Goal: Task Accomplishment & Management: Manage account settings

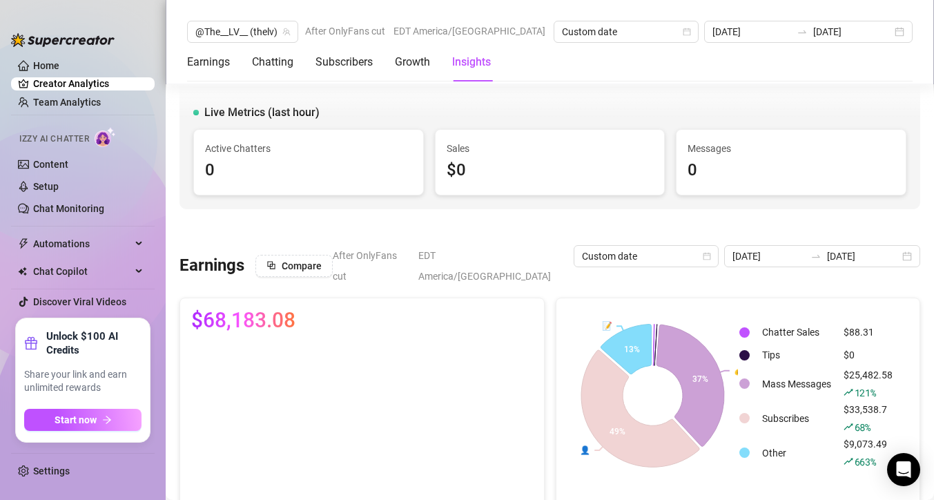
scroll to position [2342, 0]
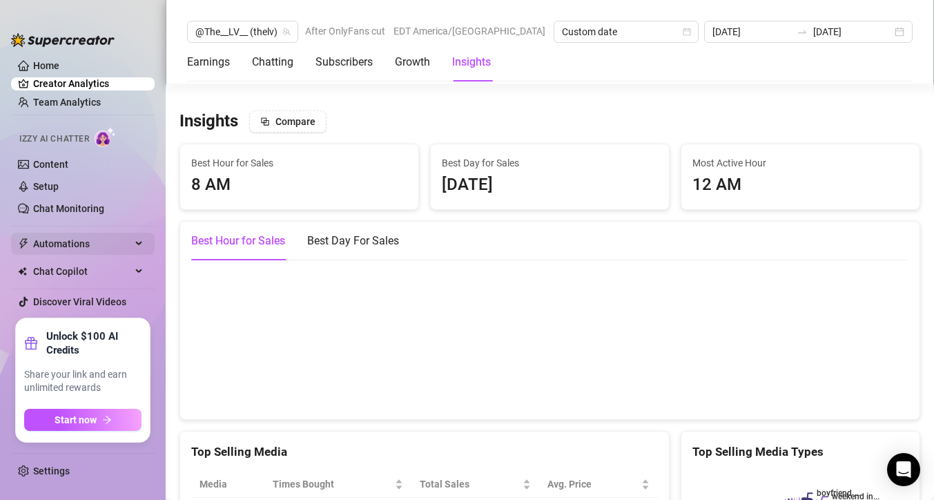
click at [75, 241] on span "Automations" at bounding box center [82, 244] width 98 height 22
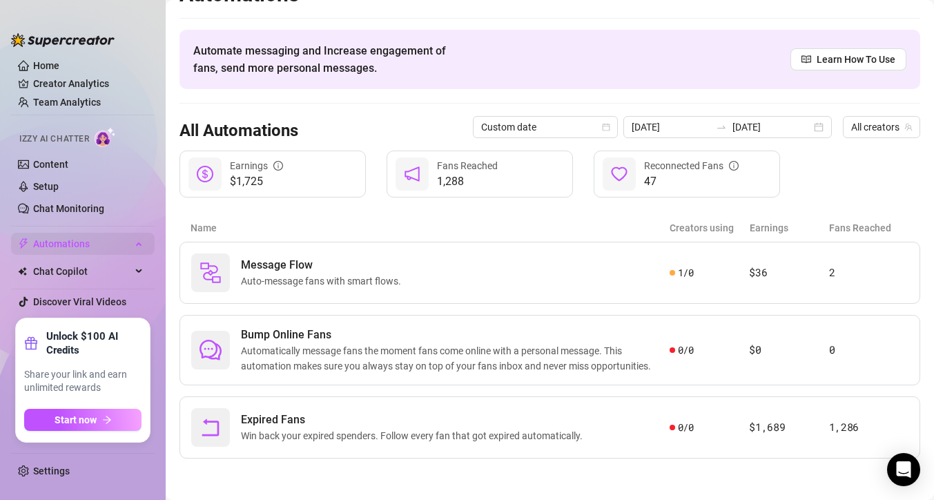
scroll to position [28, 0]
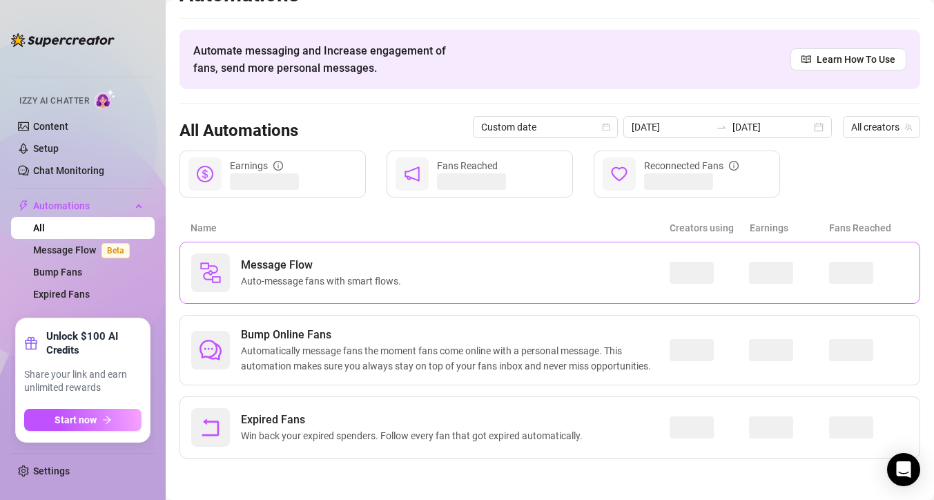
click at [300, 276] on span "Auto-message fans with smart flows." at bounding box center [324, 280] width 166 height 15
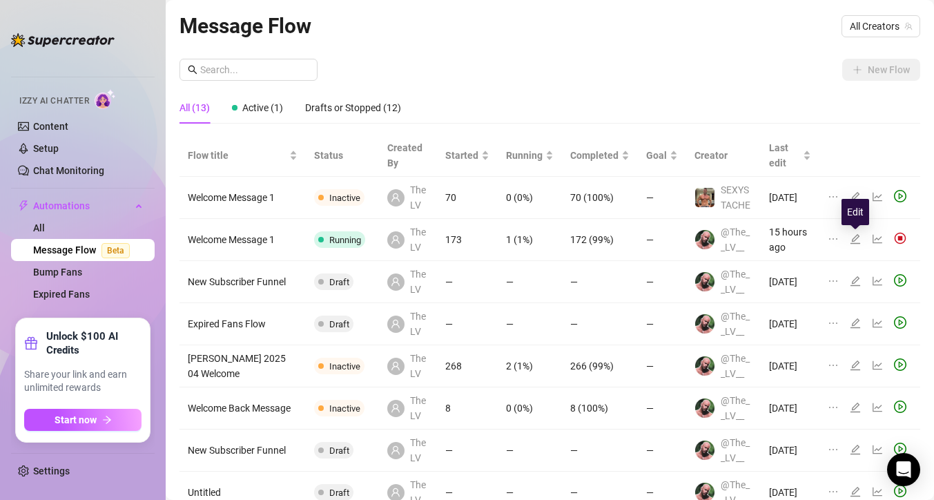
click at [855, 238] on icon "edit" at bounding box center [855, 238] width 11 height 11
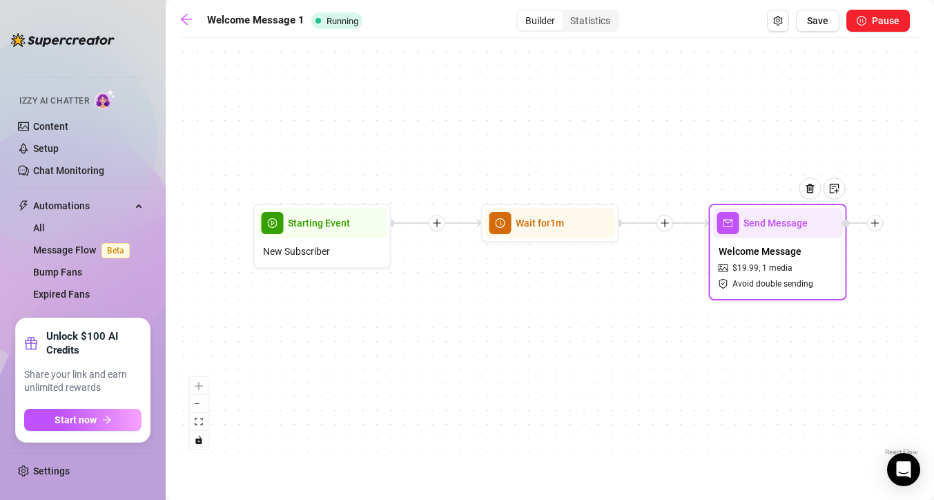
click at [794, 270] on div "Welcome Message $ 19.99 , 1 media Avoid double sending" at bounding box center [778, 267] width 130 height 58
type textarea "Hi {name}! Welcome to my OF! 😈😉 This is my #1 most loved video. I'm not surpris…"
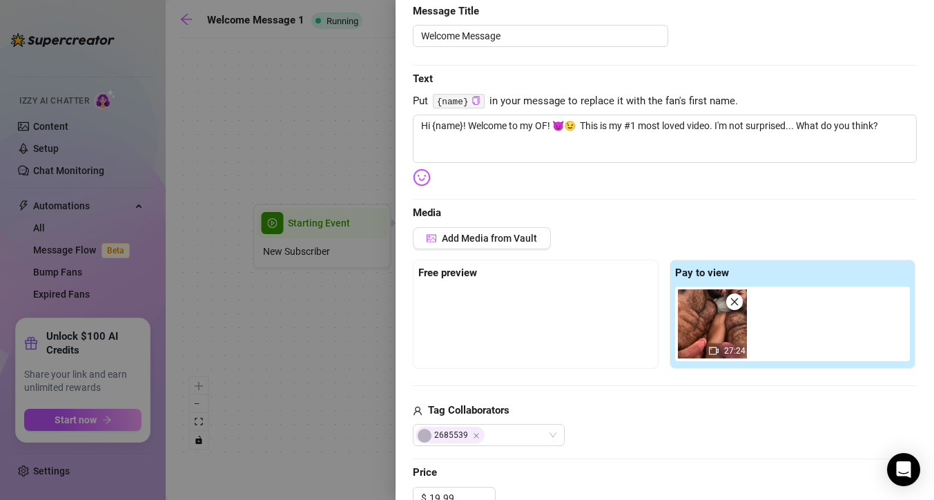
scroll to position [177, 0]
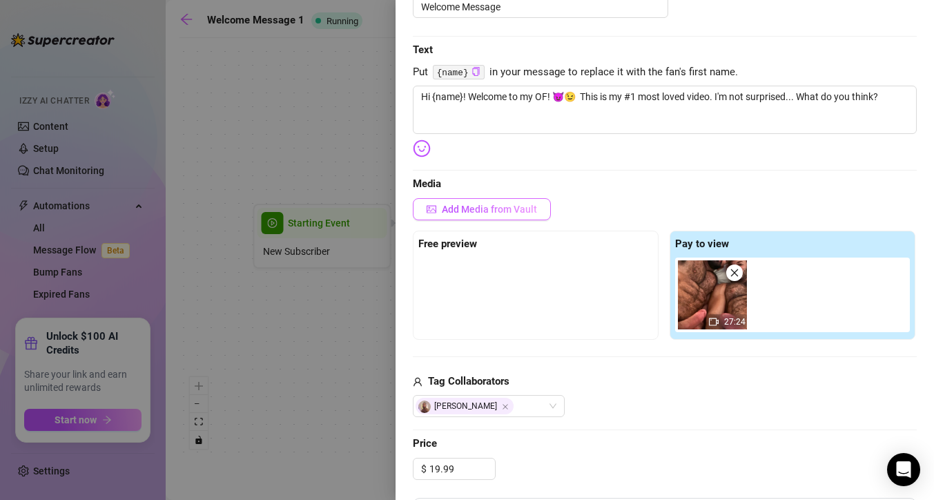
click at [505, 209] on span "Add Media from Vault" at bounding box center [489, 209] width 95 height 11
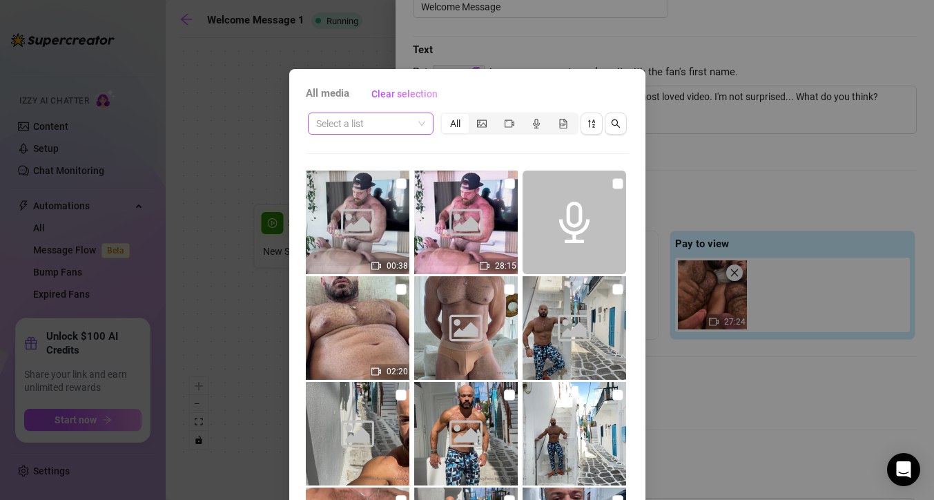
click at [398, 125] on input "search" at bounding box center [364, 123] width 97 height 21
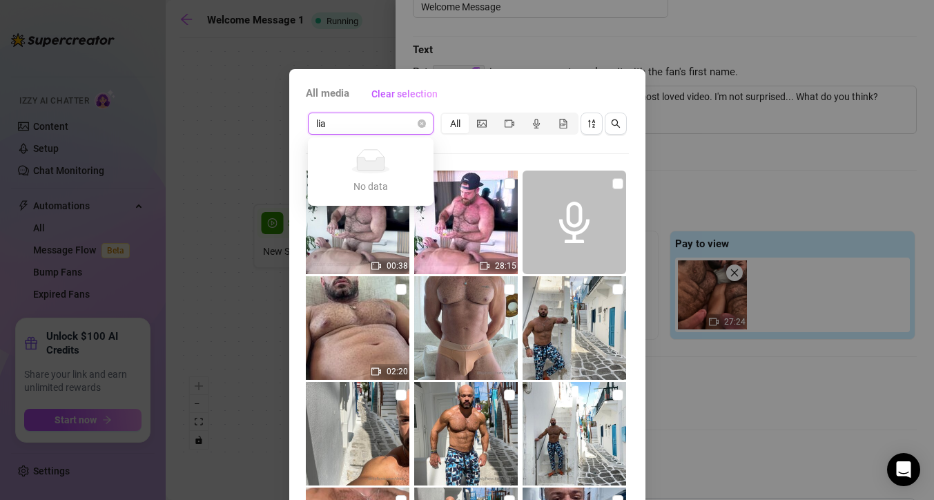
type input "[PERSON_NAME]"
click at [398, 124] on input "search" at bounding box center [364, 123] width 97 height 21
type input "[PERSON_NAME]"
type input "l"
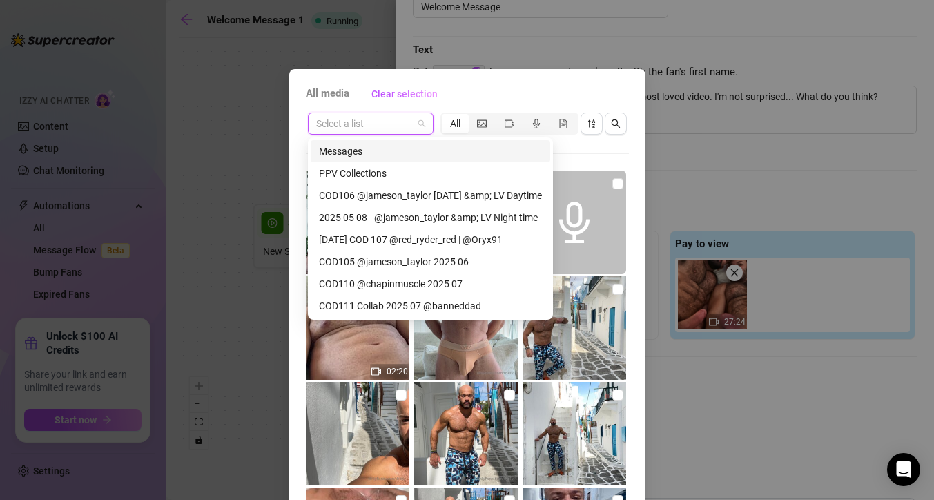
click at [627, 125] on div "Select a list All" at bounding box center [467, 123] width 323 height 26
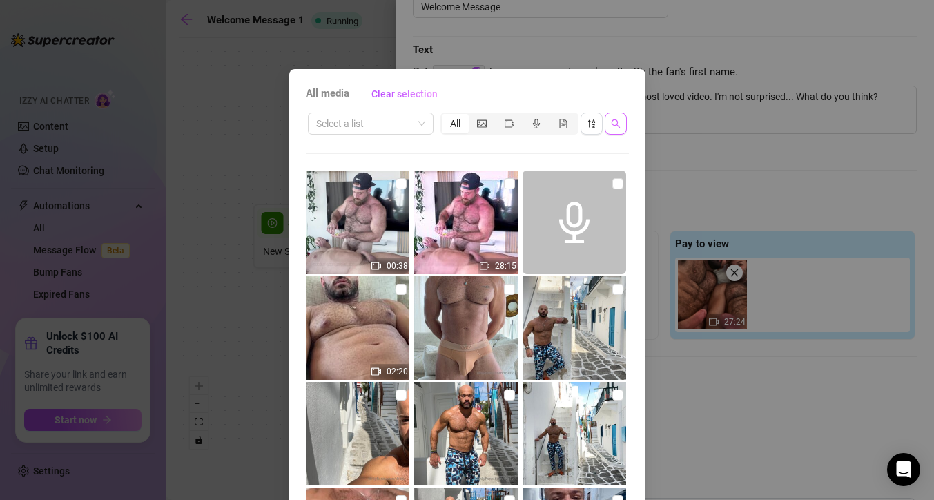
click at [621, 124] on button "button" at bounding box center [616, 124] width 22 height 22
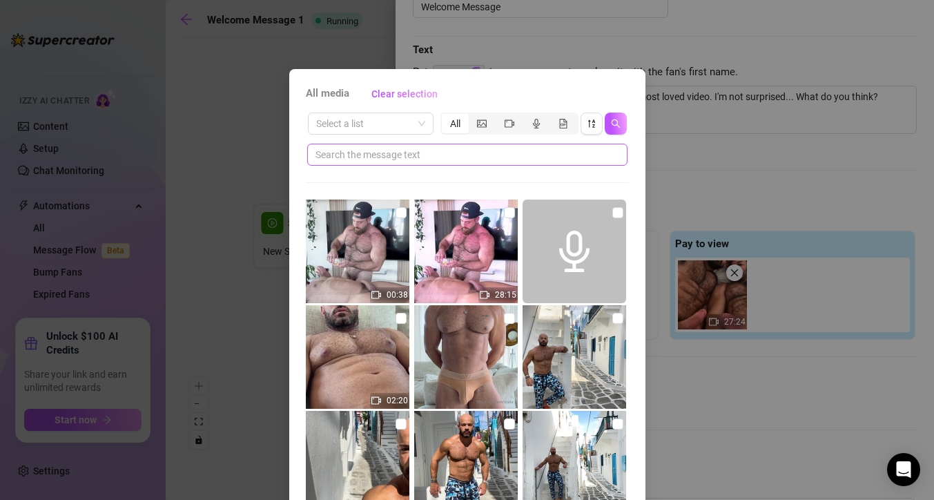
click at [447, 164] on span at bounding box center [467, 155] width 320 height 22
type input "[PERSON_NAME]"
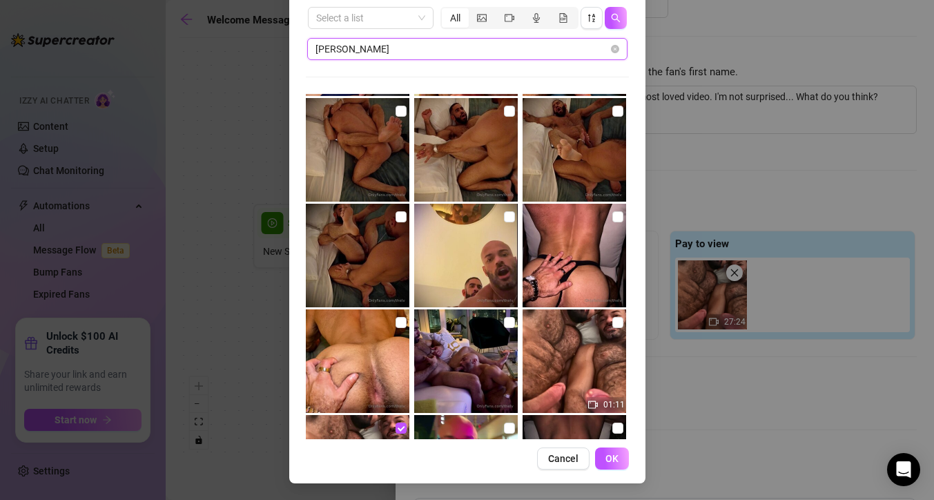
scroll to position [350, 0]
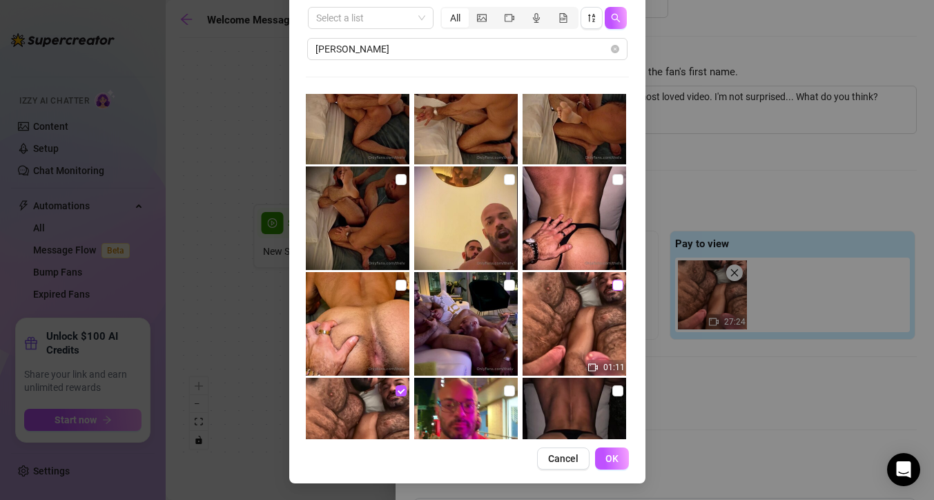
click at [616, 291] on label at bounding box center [617, 285] width 11 height 15
click at [616, 291] on input "checkbox" at bounding box center [617, 285] width 11 height 11
checkbox input "true"
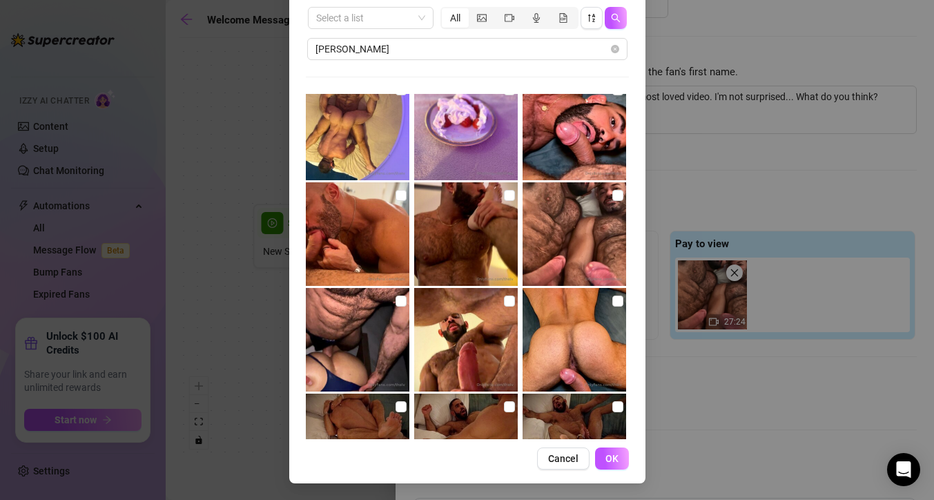
scroll to position [0, 0]
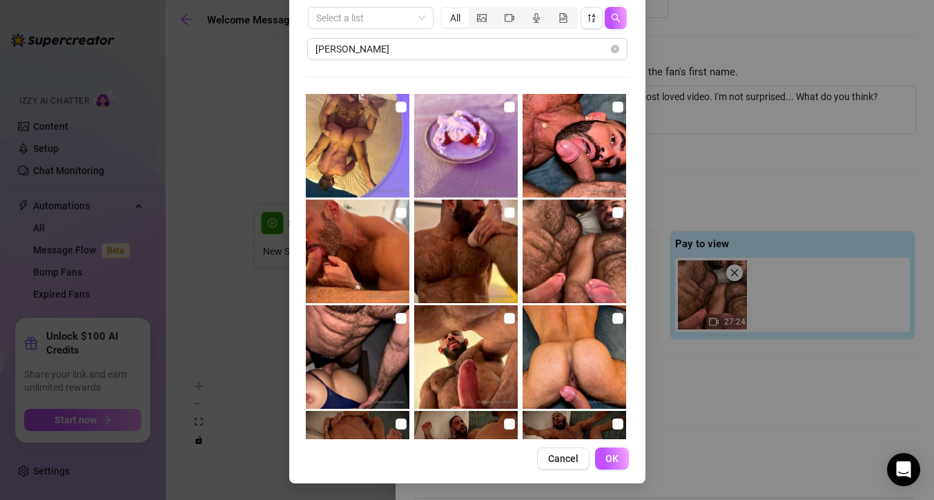
click at [407, 106] on img at bounding box center [358, 146] width 104 height 104
click at [405, 106] on input "checkbox" at bounding box center [401, 107] width 11 height 11
checkbox input "true"
click at [617, 106] on input "checkbox" at bounding box center [617, 107] width 11 height 11
checkbox input "true"
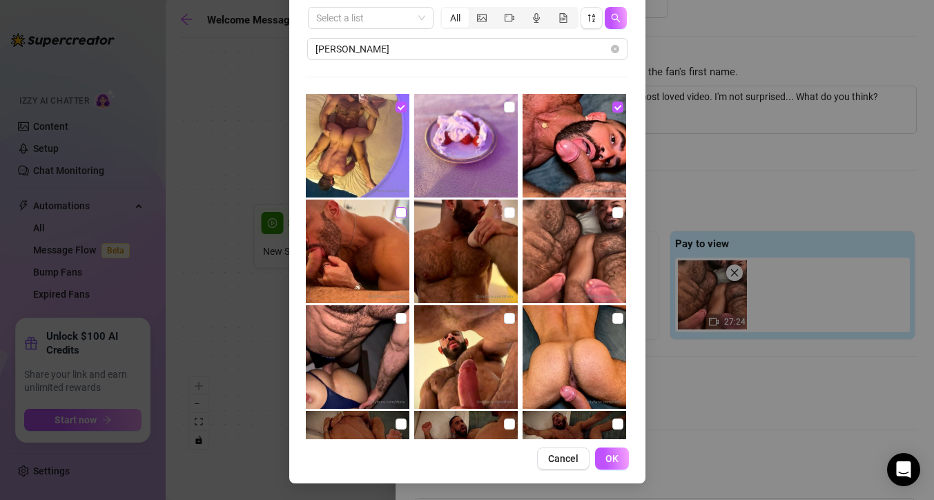
click at [400, 211] on input "checkbox" at bounding box center [401, 212] width 11 height 11
checkbox input "true"
click at [511, 213] on input "checkbox" at bounding box center [509, 212] width 11 height 11
checkbox input "true"
click at [405, 319] on input "checkbox" at bounding box center [401, 318] width 11 height 11
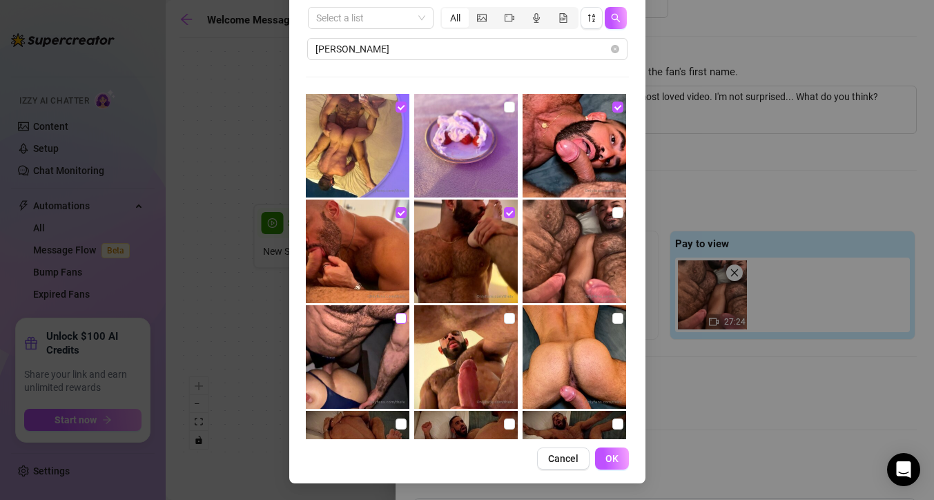
checkbox input "true"
click at [510, 320] on input "checkbox" at bounding box center [509, 318] width 11 height 11
checkbox input "true"
click at [617, 319] on input "checkbox" at bounding box center [617, 318] width 11 height 11
checkbox input "true"
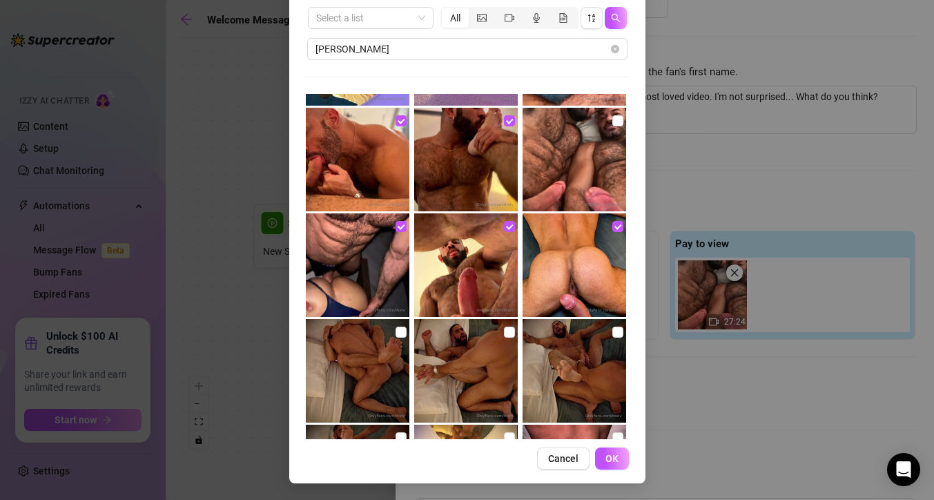
scroll to position [110, 0]
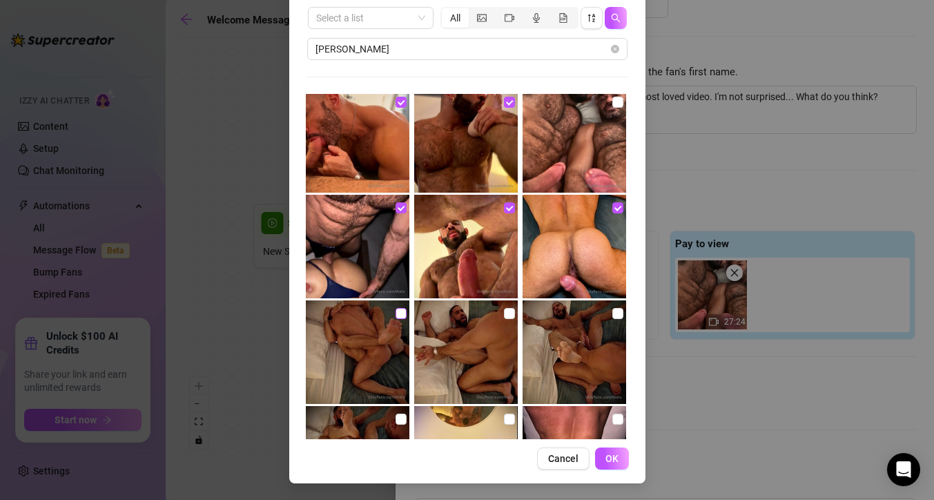
click at [405, 315] on input "checkbox" at bounding box center [401, 313] width 11 height 11
checkbox input "true"
click at [514, 316] on input "checkbox" at bounding box center [509, 313] width 11 height 11
checkbox input "true"
click at [612, 311] on div at bounding box center [576, 352] width 106 height 104
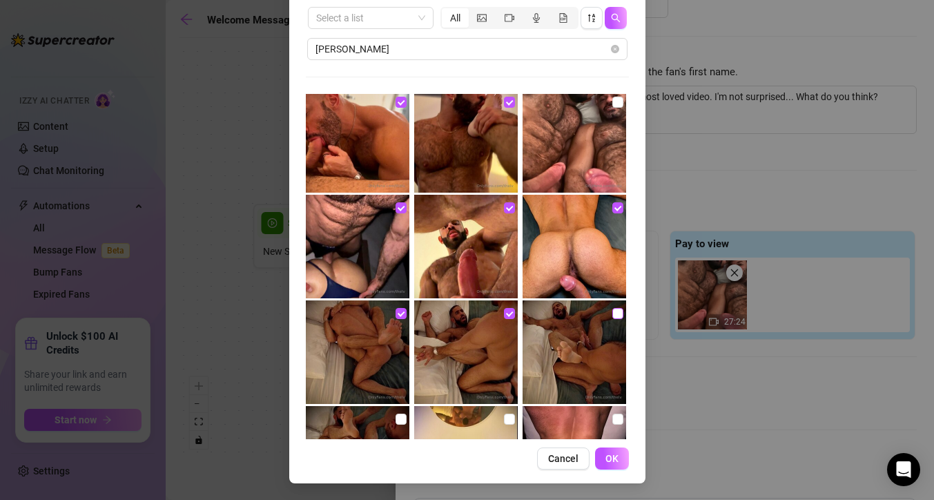
click at [617, 315] on input "checkbox" at bounding box center [617, 313] width 11 height 11
checkbox input "true"
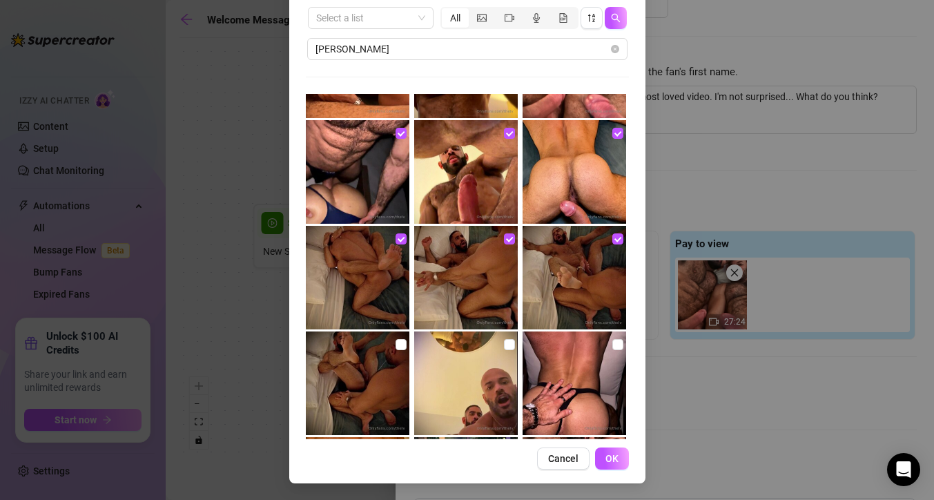
scroll to position [202, 0]
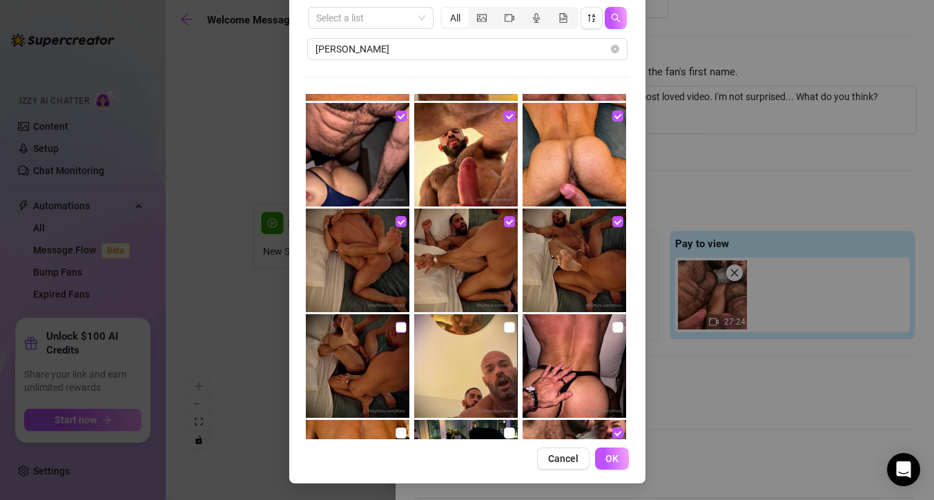
click at [398, 330] on input "checkbox" at bounding box center [401, 327] width 11 height 11
checkbox input "true"
click at [510, 327] on input "checkbox" at bounding box center [509, 327] width 11 height 11
checkbox input "true"
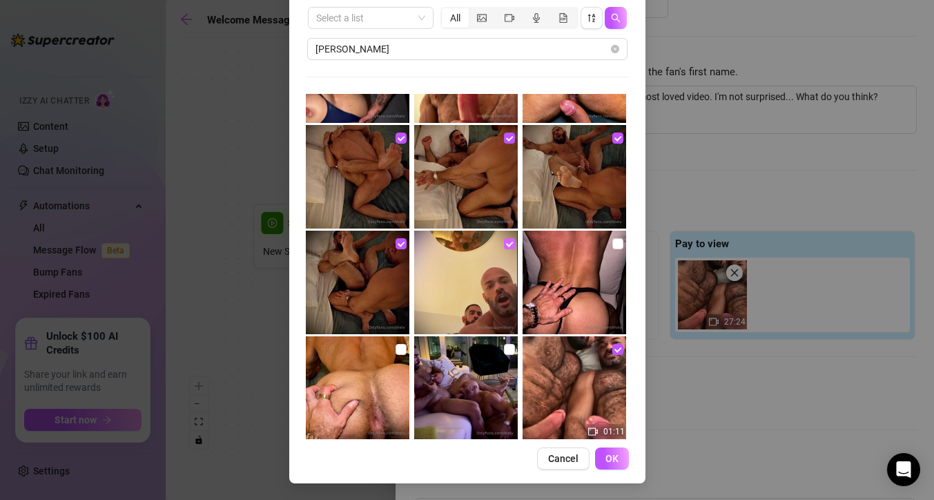
scroll to position [299, 0]
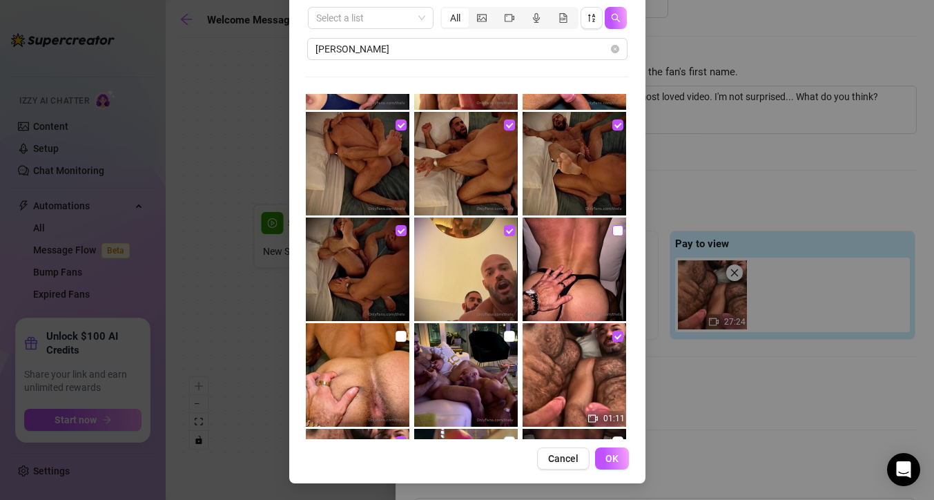
click at [617, 231] on input "checkbox" at bounding box center [617, 230] width 11 height 11
checkbox input "true"
click at [400, 336] on input "checkbox" at bounding box center [401, 336] width 11 height 11
checkbox input "true"
click at [508, 336] on input "checkbox" at bounding box center [509, 336] width 11 height 11
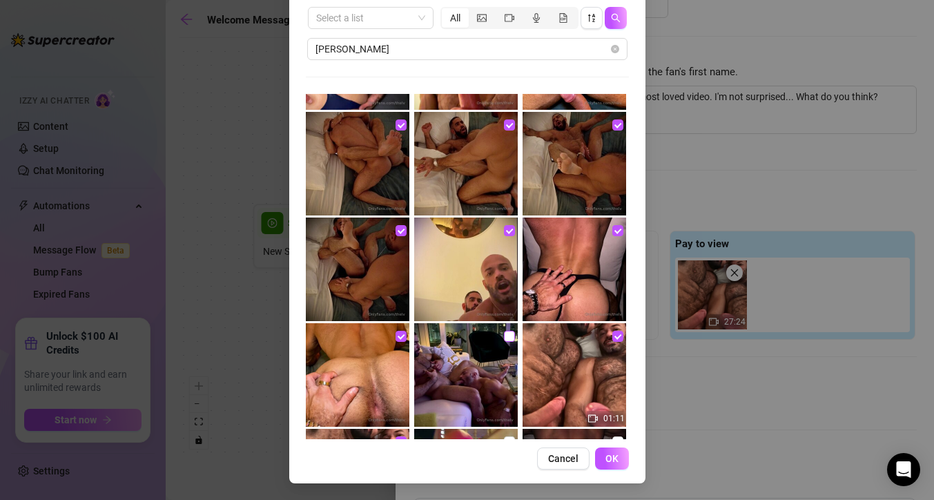
checkbox input "true"
click at [608, 461] on span "OK" at bounding box center [612, 458] width 13 height 11
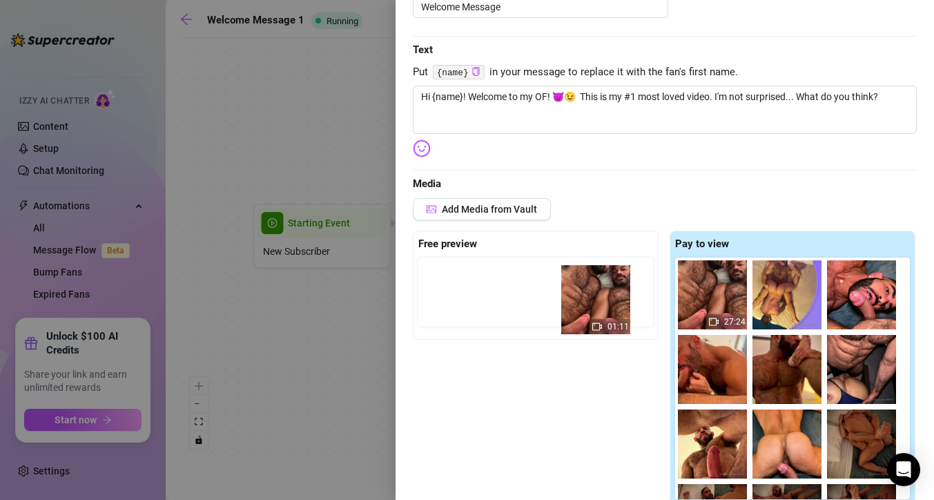
drag, startPoint x: 786, startPoint y: 305, endPoint x: 585, endPoint y: 309, distance: 201.0
click at [585, 309] on div "Free preview Pay to view 27:24 01:11" at bounding box center [665, 368] width 504 height 275
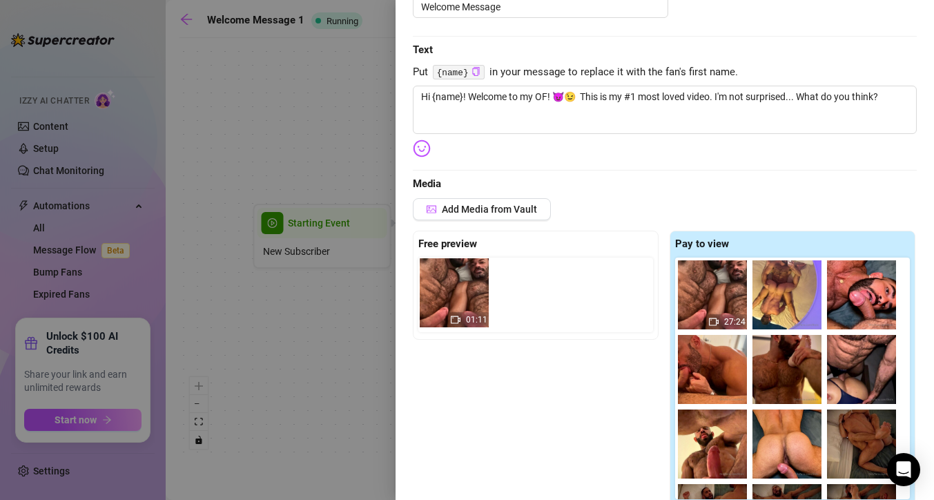
drag, startPoint x: 780, startPoint y: 302, endPoint x: 427, endPoint y: 300, distance: 353.5
click at [427, 300] on div "Free preview Pay to view 27:24 01:11" at bounding box center [665, 368] width 504 height 275
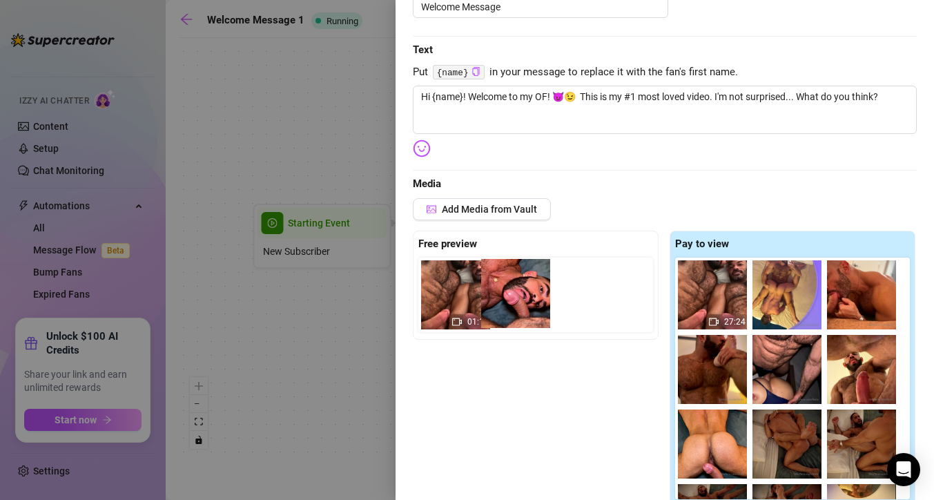
drag, startPoint x: 849, startPoint y: 307, endPoint x: 496, endPoint y: 305, distance: 353.5
click at [496, 305] on div "Free preview 01:11 Pay to view 27:24" at bounding box center [665, 368] width 504 height 275
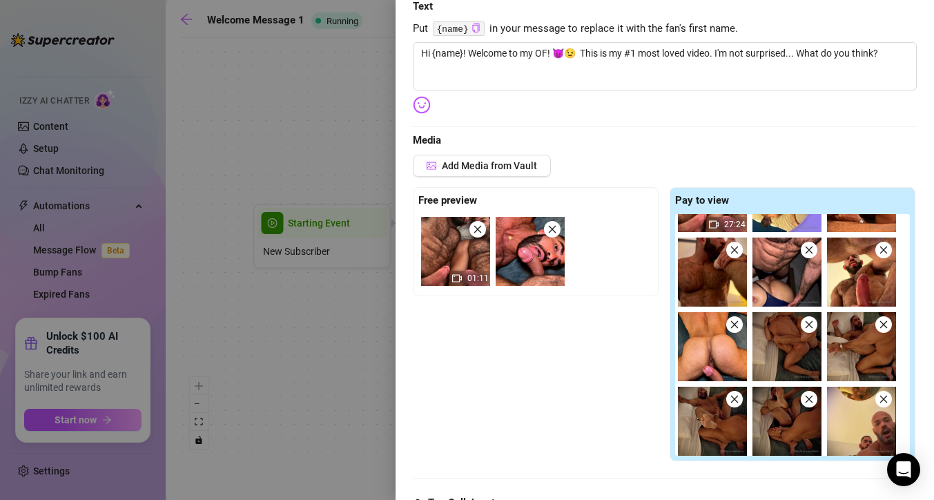
scroll to position [0, 0]
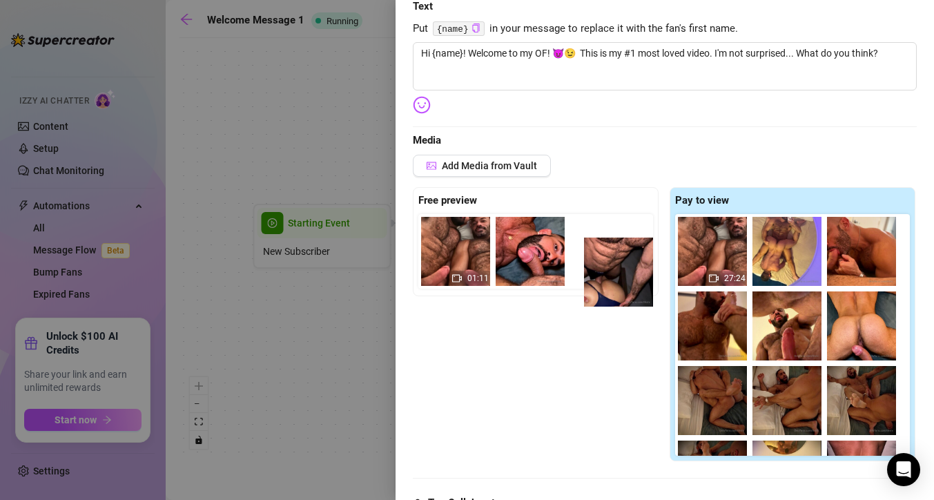
drag, startPoint x: 796, startPoint y: 341, endPoint x: 617, endPoint y: 281, distance: 189.3
click at [617, 282] on div "Free preview 01:11 Pay to view 27:24" at bounding box center [665, 324] width 504 height 275
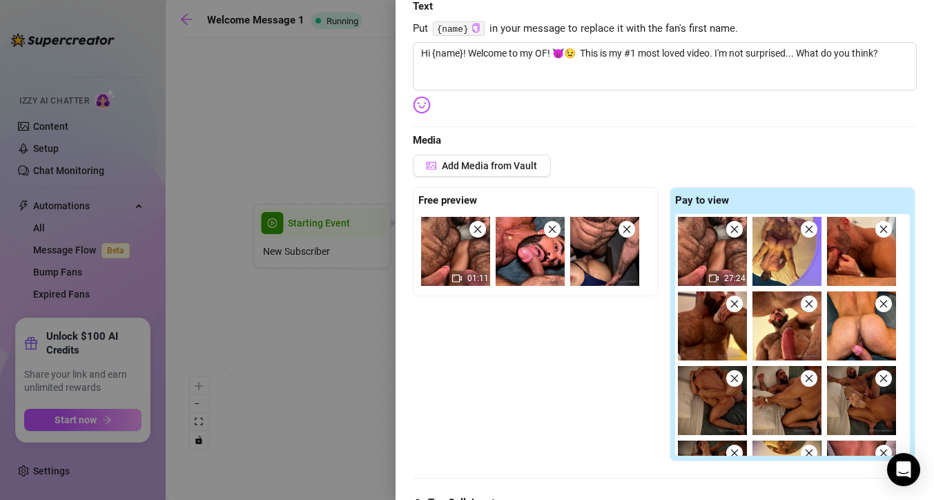
scroll to position [1, 0]
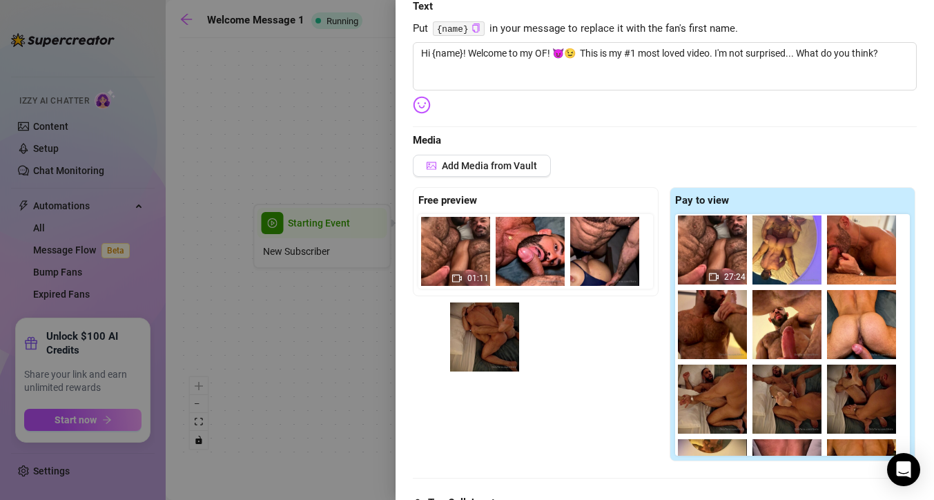
drag, startPoint x: 715, startPoint y: 412, endPoint x: 476, endPoint y: 347, distance: 248.2
click at [476, 347] on div "Free preview 01:11 Pay to view 27:24" at bounding box center [665, 324] width 504 height 275
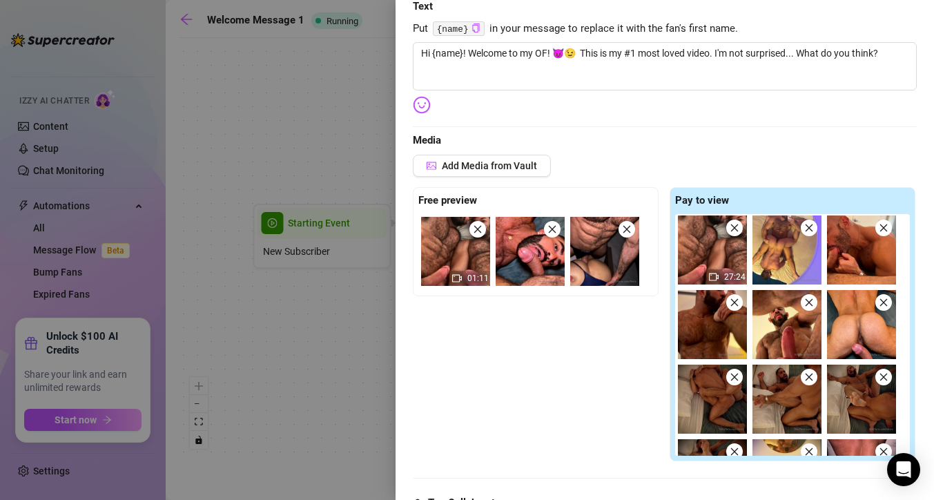
scroll to position [2, 0]
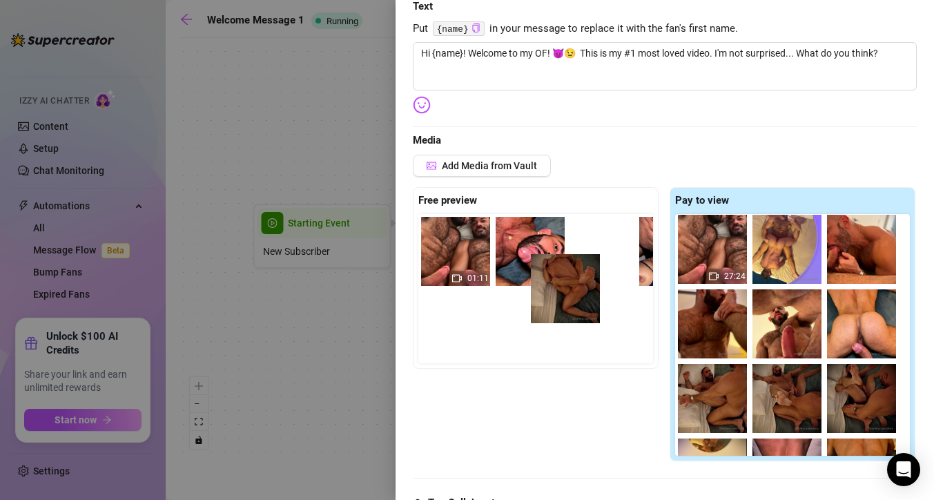
drag, startPoint x: 726, startPoint y: 405, endPoint x: 574, endPoint y: 294, distance: 188.8
click at [574, 294] on div "Free preview 01:11 Pay to view 27:24" at bounding box center [665, 324] width 504 height 275
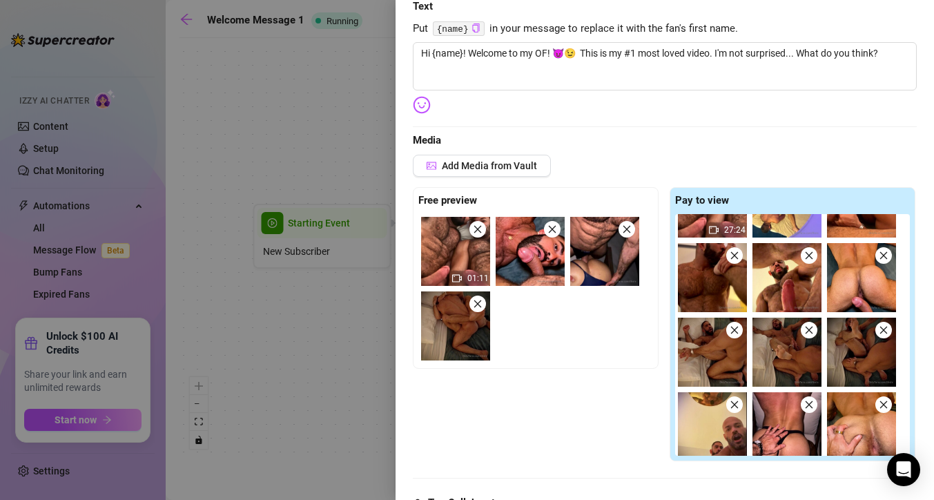
scroll to position [50, 0]
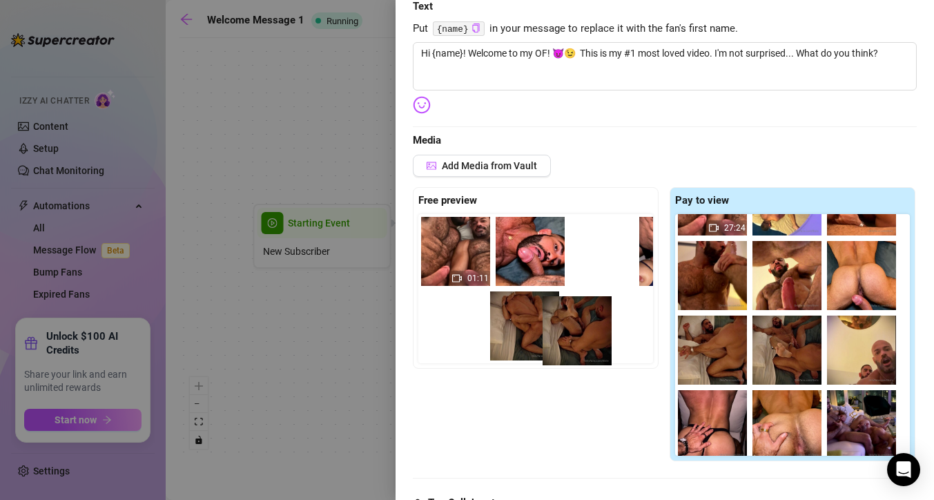
drag, startPoint x: 867, startPoint y: 361, endPoint x: 579, endPoint y: 340, distance: 288.7
click at [579, 341] on div "Free preview 01:11 Pay to view 27:24" at bounding box center [665, 324] width 504 height 275
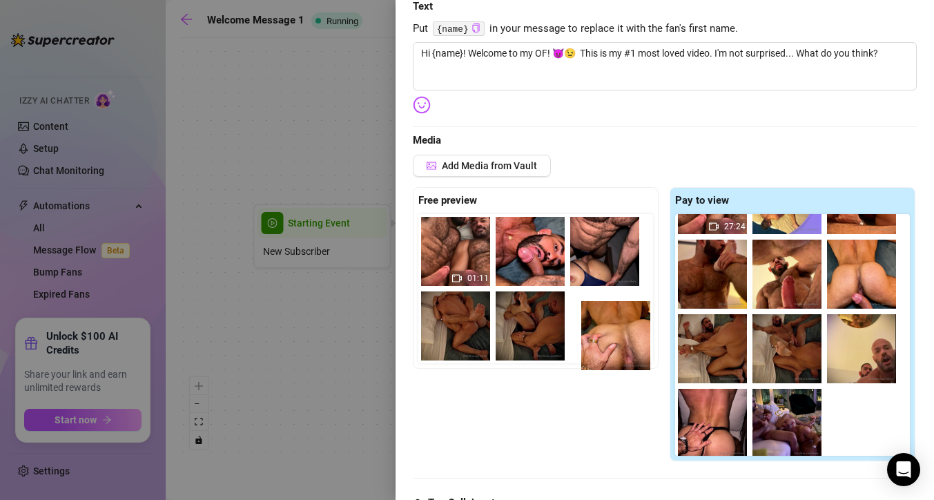
scroll to position [0, 23]
drag, startPoint x: 787, startPoint y: 432, endPoint x: 601, endPoint y: 338, distance: 209.1
click at [601, 338] on div "Free preview 01:11 Pay to view 27:24" at bounding box center [665, 324] width 504 height 275
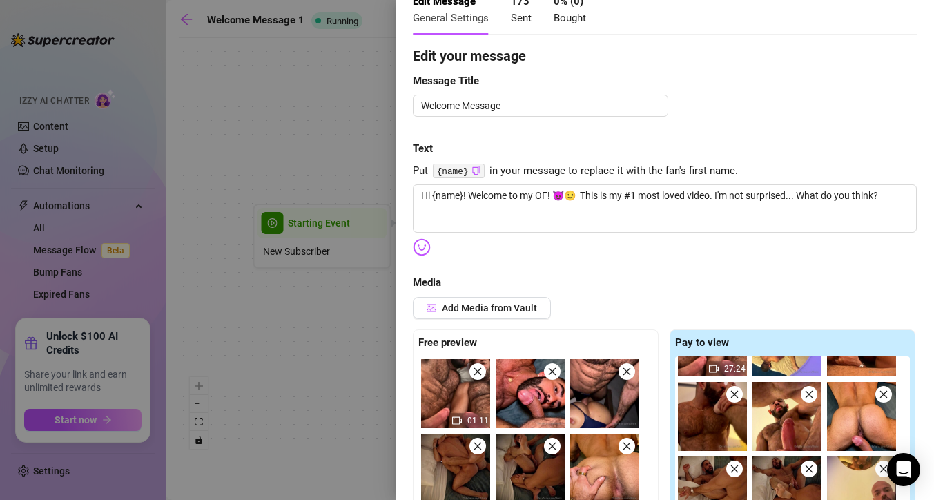
scroll to position [0, 0]
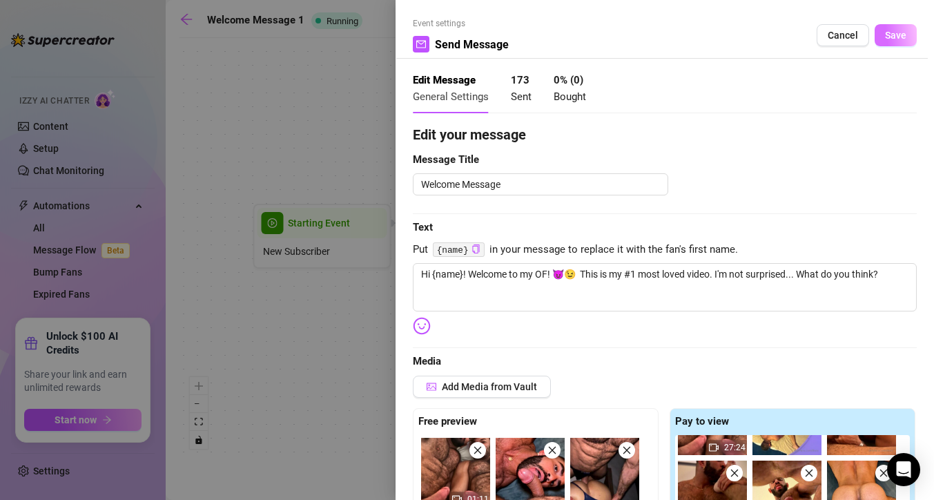
click at [901, 39] on span "Save" at bounding box center [895, 35] width 21 height 11
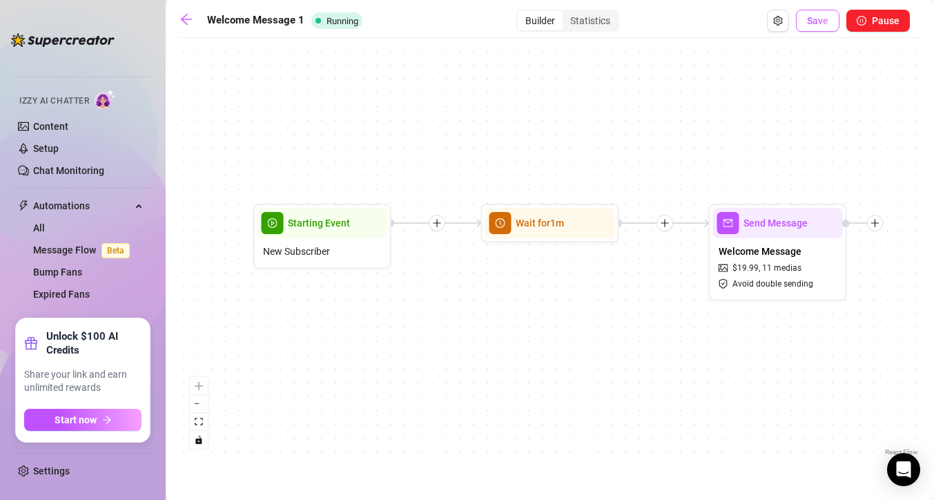
click at [827, 20] on span "Save" at bounding box center [817, 20] width 21 height 11
click at [59, 132] on link "Content" at bounding box center [50, 126] width 35 height 11
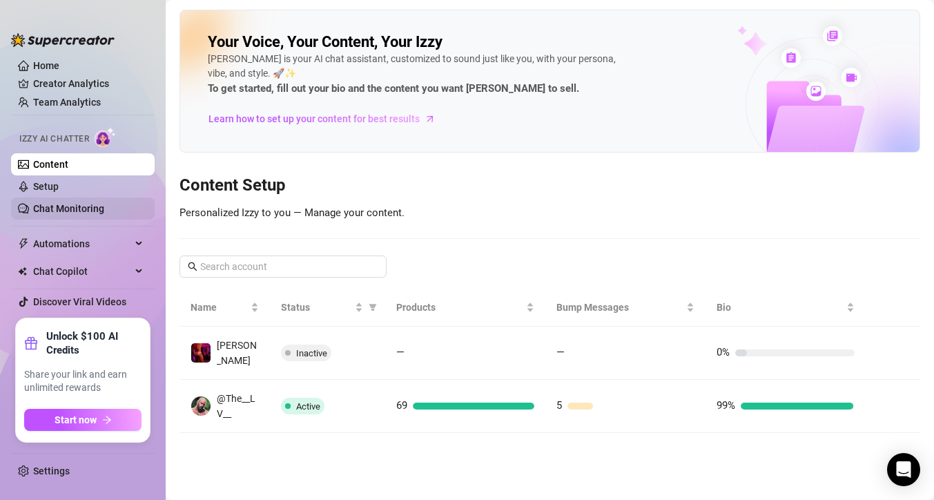
click at [73, 208] on link "Chat Monitoring" at bounding box center [68, 208] width 71 height 11
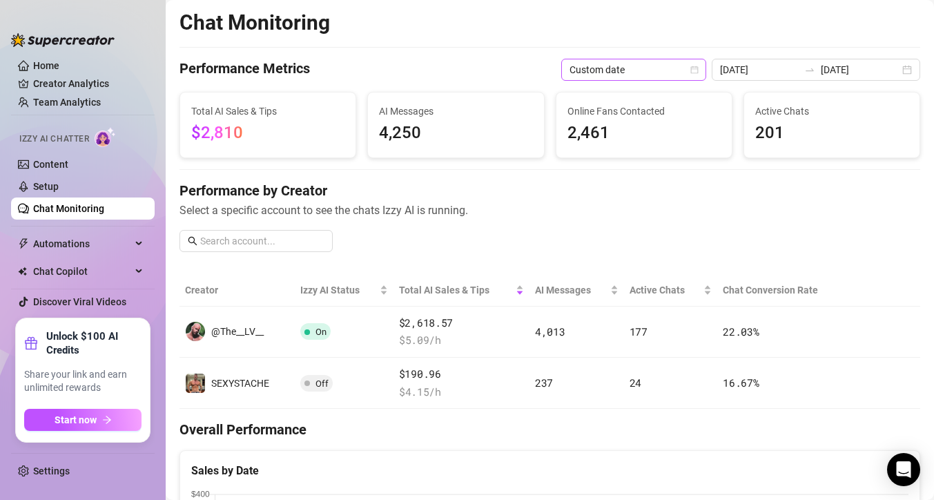
click at [673, 64] on span "Custom date" at bounding box center [634, 69] width 128 height 21
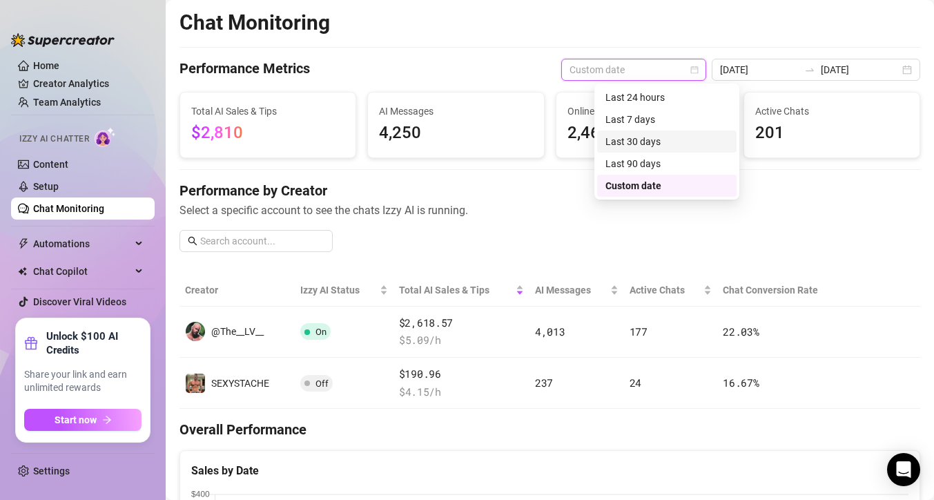
click at [641, 137] on div "Last 30 days" at bounding box center [667, 141] width 123 height 15
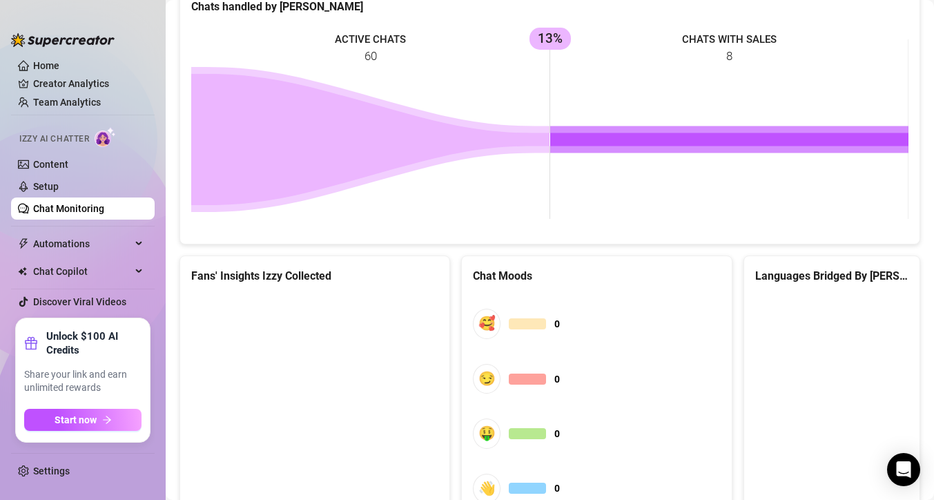
scroll to position [684, 0]
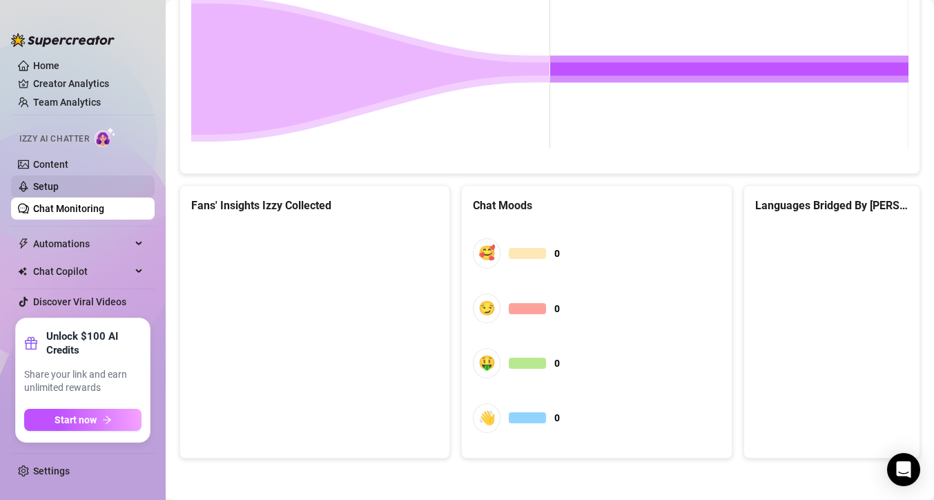
click at [59, 184] on link "Setup" at bounding box center [46, 186] width 26 height 11
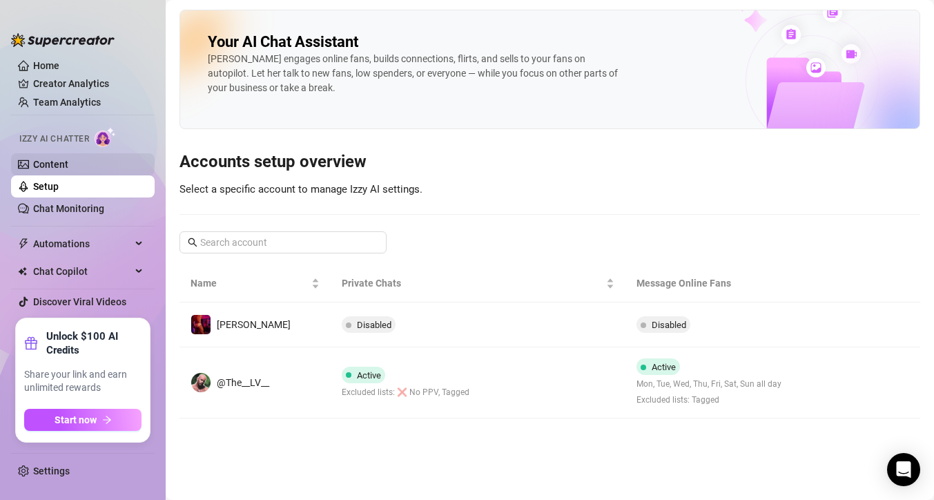
click at [60, 164] on link "Content" at bounding box center [50, 164] width 35 height 11
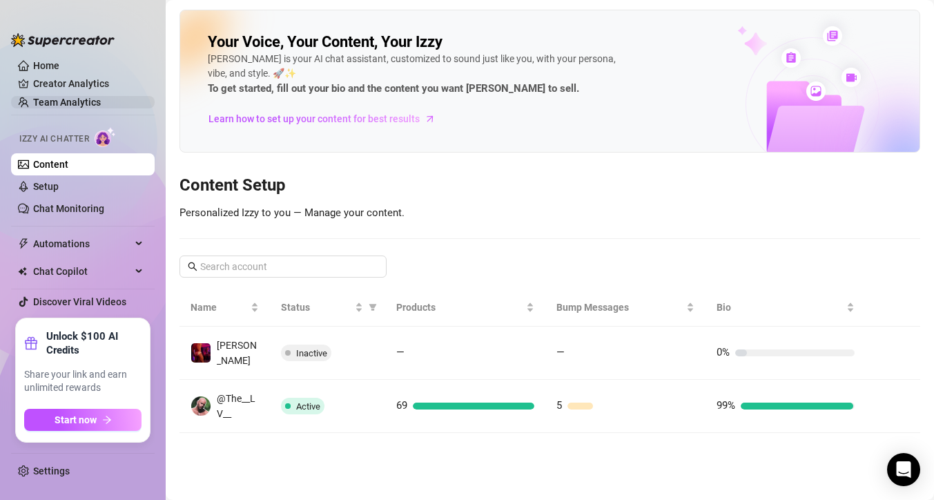
click at [86, 102] on link "Team Analytics" at bounding box center [67, 102] width 68 height 11
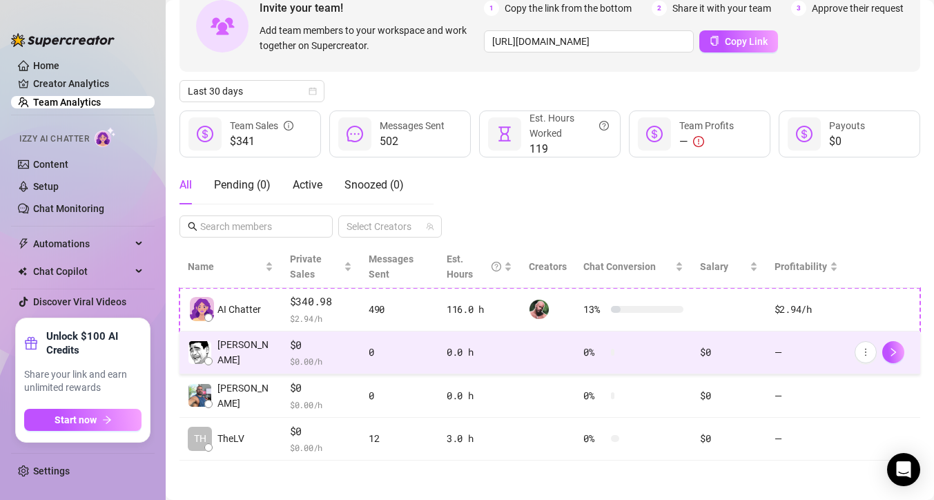
scroll to position [86, 0]
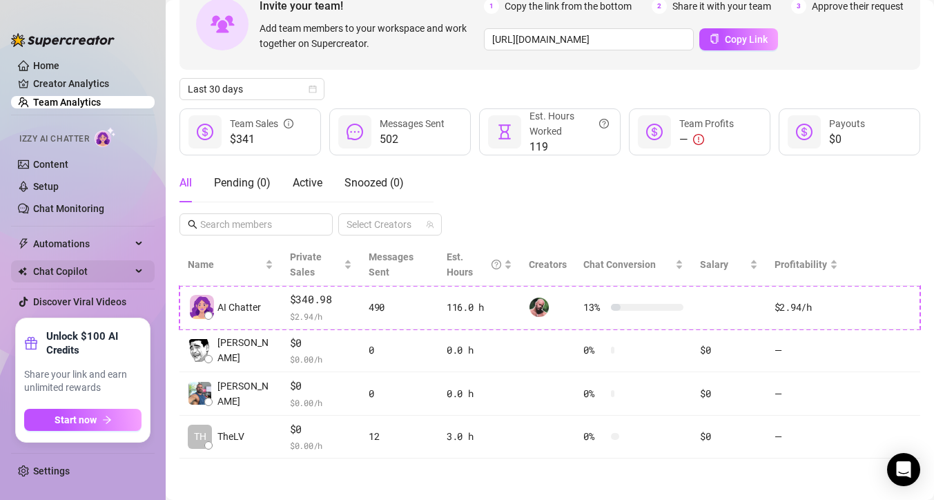
click at [61, 273] on span "Chat Copilot" at bounding box center [82, 271] width 98 height 22
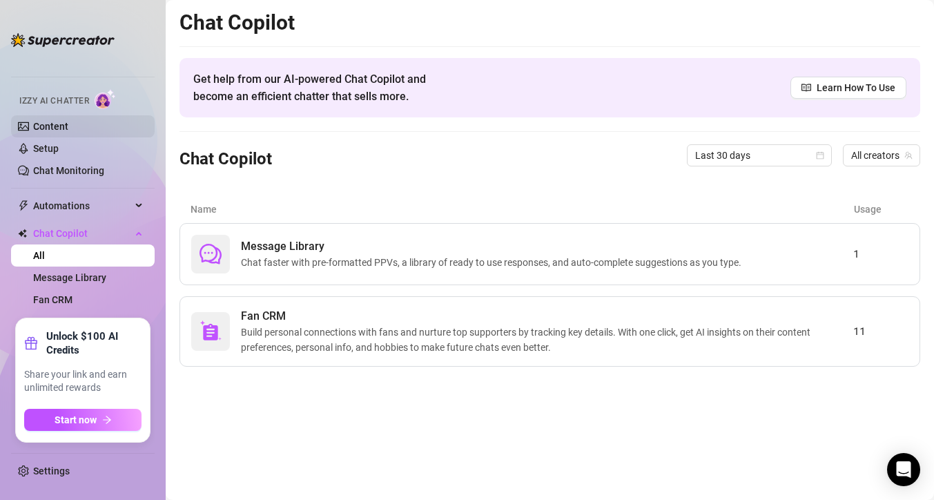
click at [66, 132] on link "Content" at bounding box center [50, 126] width 35 height 11
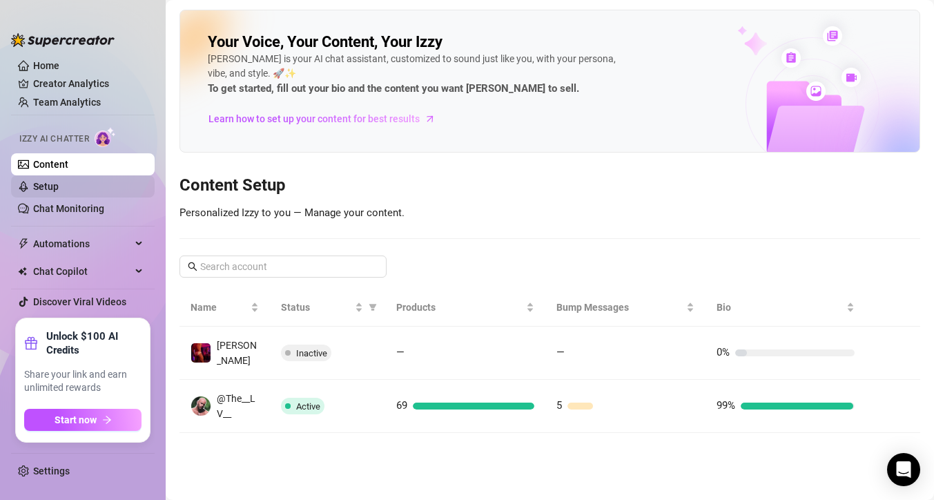
click at [59, 186] on link "Setup" at bounding box center [46, 186] width 26 height 11
